Goal: Task Accomplishment & Management: Complete application form

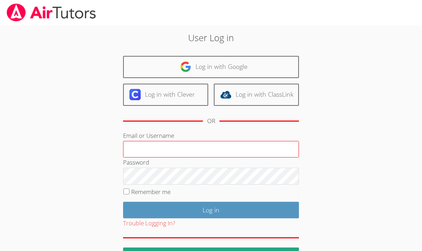
click at [131, 146] on input "Email or Username" at bounding box center [211, 149] width 176 height 17
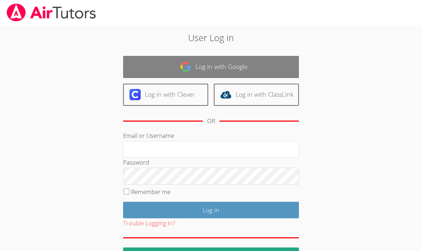
click at [204, 65] on link "Log in with Google" at bounding box center [211, 67] width 176 height 22
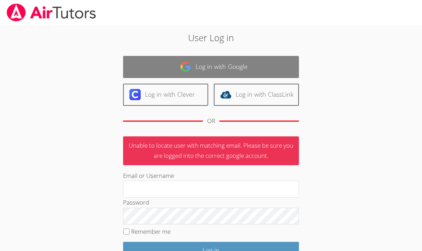
click at [180, 64] on link "Log in with Google" at bounding box center [211, 67] width 176 height 22
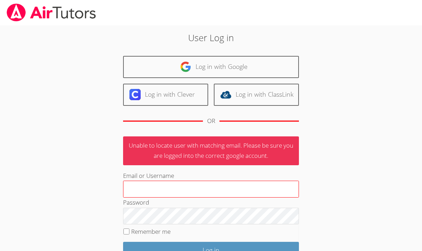
click at [132, 190] on input "Email or Username" at bounding box center [211, 189] width 176 height 17
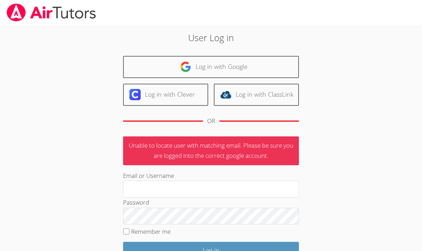
type input "[EMAIL_ADDRESS][DOMAIN_NAME]"
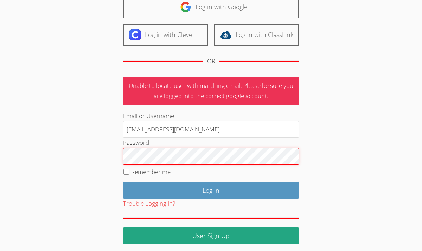
scroll to position [61, 0]
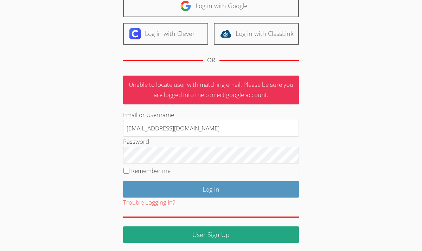
click at [151, 202] on button "Trouble Logging In?" at bounding box center [149, 203] width 52 height 10
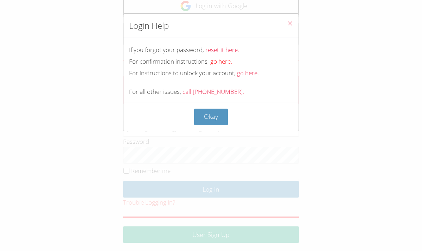
click at [224, 60] on link "go here." at bounding box center [222, 61] width 22 height 8
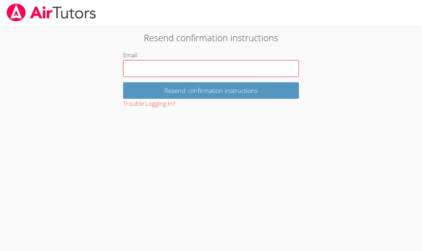
click at [132, 67] on input "Email" at bounding box center [211, 68] width 176 height 17
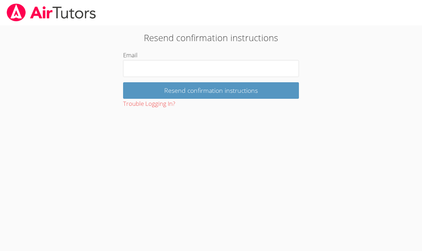
type input "[EMAIL_ADDRESS][DOMAIN_NAME]"
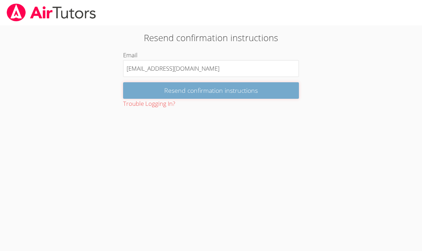
click at [202, 93] on input "Resend confirmation instructions" at bounding box center [211, 90] width 176 height 17
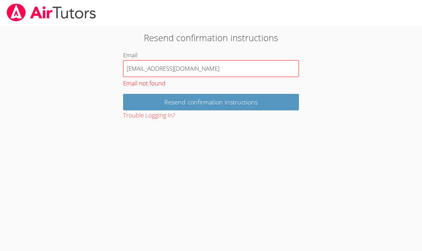
click at [186, 69] on input "[EMAIL_ADDRESS][DOMAIN_NAME]" at bounding box center [211, 68] width 176 height 17
type input "c"
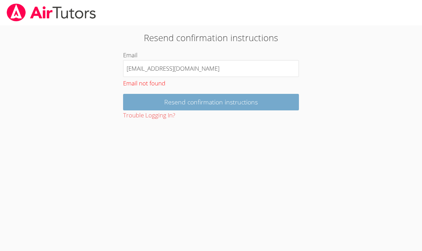
type input "[EMAIL_ADDRESS][DOMAIN_NAME]"
click at [218, 101] on input "Resend confirmation instructions" at bounding box center [211, 102] width 176 height 17
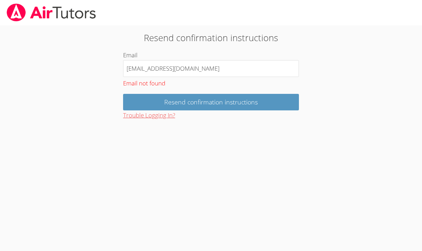
click at [167, 114] on button "Trouble Logging In?" at bounding box center [149, 116] width 52 height 10
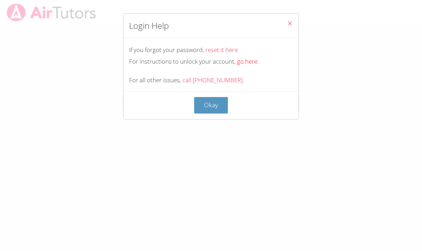
click at [244, 60] on link "go here." at bounding box center [248, 61] width 22 height 8
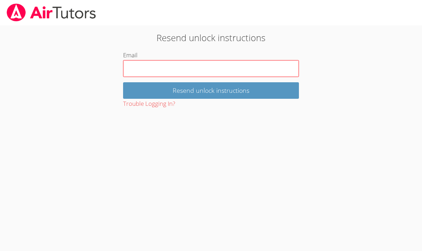
click at [131, 67] on input "Email" at bounding box center [211, 68] width 176 height 17
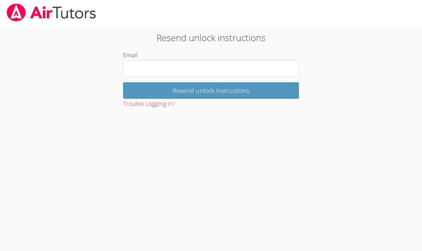
type input "[EMAIL_ADDRESS][DOMAIN_NAME]"
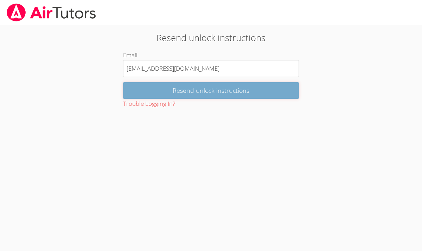
click at [179, 85] on input "Resend unlock instructions" at bounding box center [211, 90] width 176 height 17
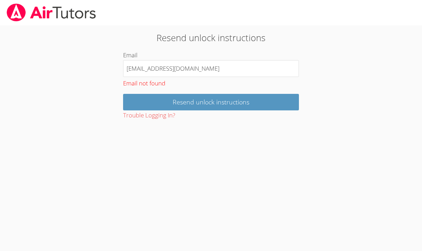
click at [161, 83] on div "Email not found" at bounding box center [211, 83] width 176 height 12
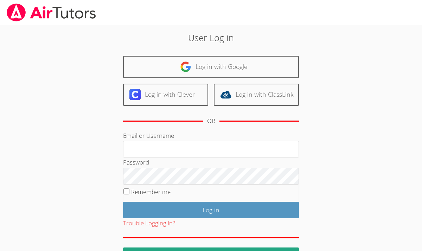
scroll to position [22, 0]
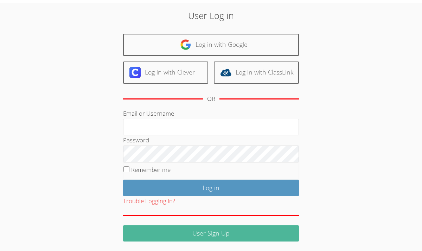
click at [206, 231] on link "User Sign Up" at bounding box center [211, 234] width 176 height 17
